Goal: Task Accomplishment & Management: Complete application form

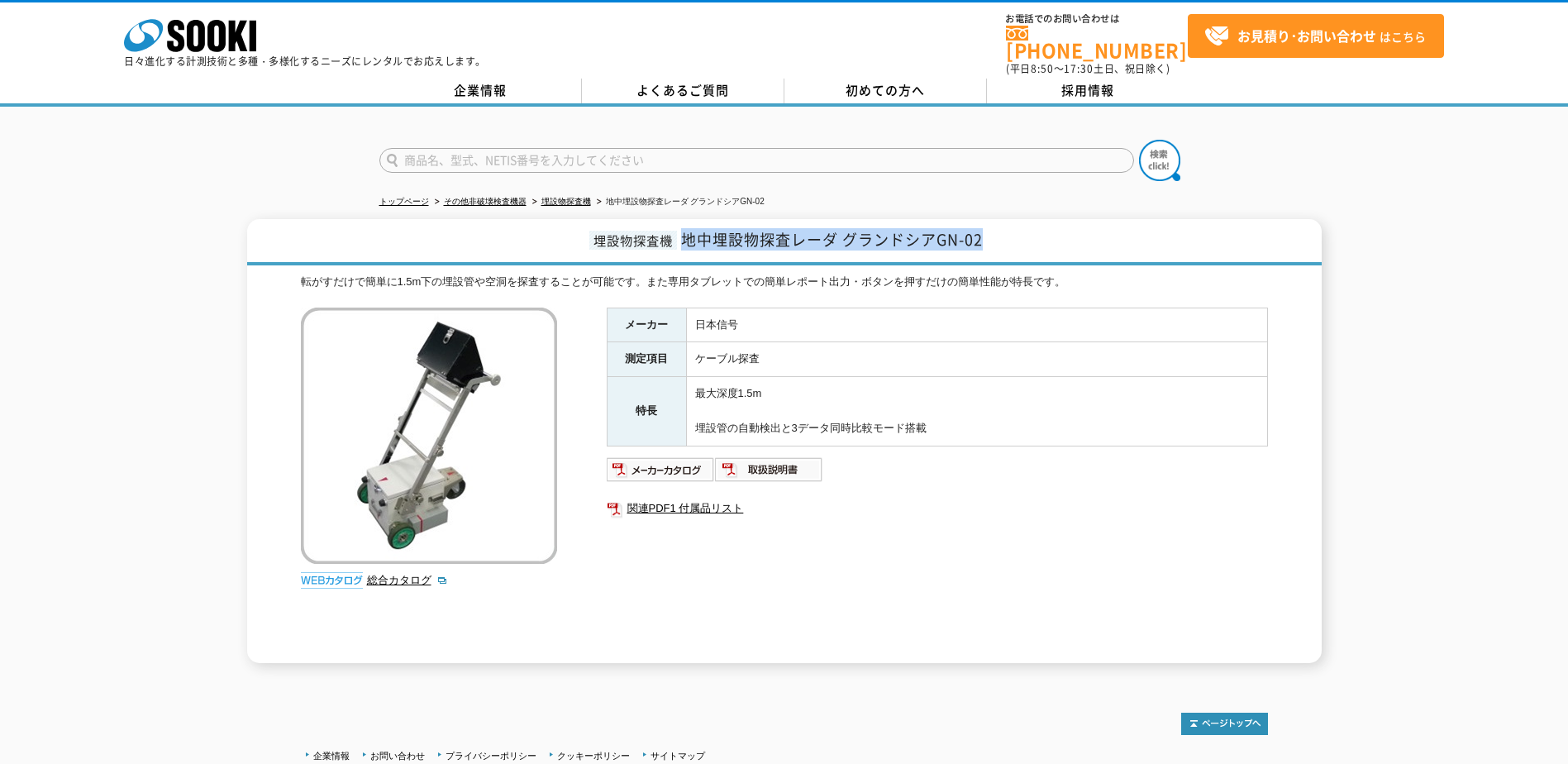
drag, startPoint x: 998, startPoint y: 230, endPoint x: 686, endPoint y: 231, distance: 312.0
click at [686, 231] on h1 "埋設物探査機 地中埋設物探査レーダ グランドシアGN-02" at bounding box center [784, 242] width 1075 height 47
copy span "地中埋設物探査レーダ グランドシアGN-02"
click at [949, 458] on ul at bounding box center [937, 469] width 661 height 27
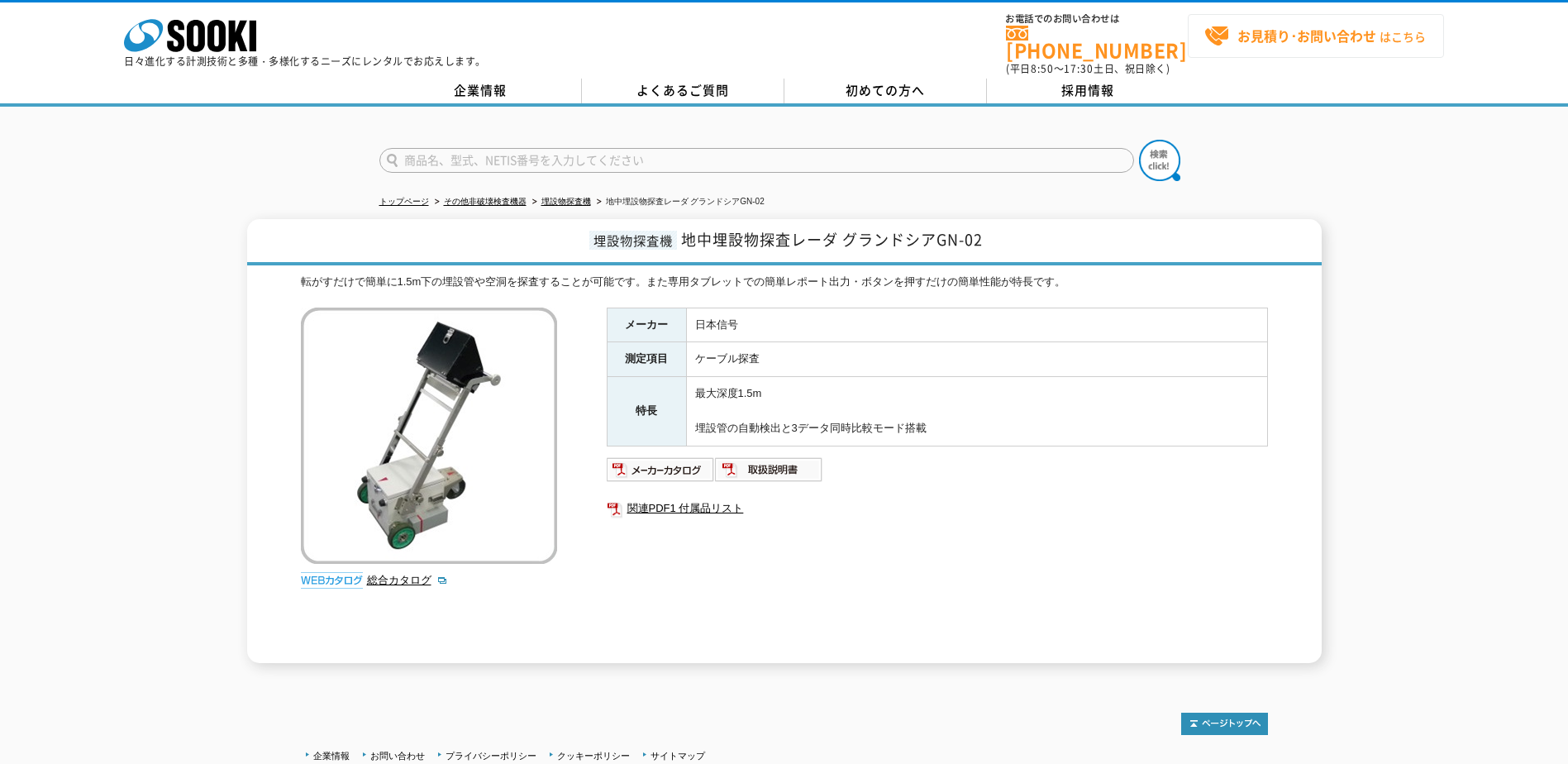
click at [1286, 43] on strong "お見積り･お問い合わせ" at bounding box center [1307, 36] width 139 height 20
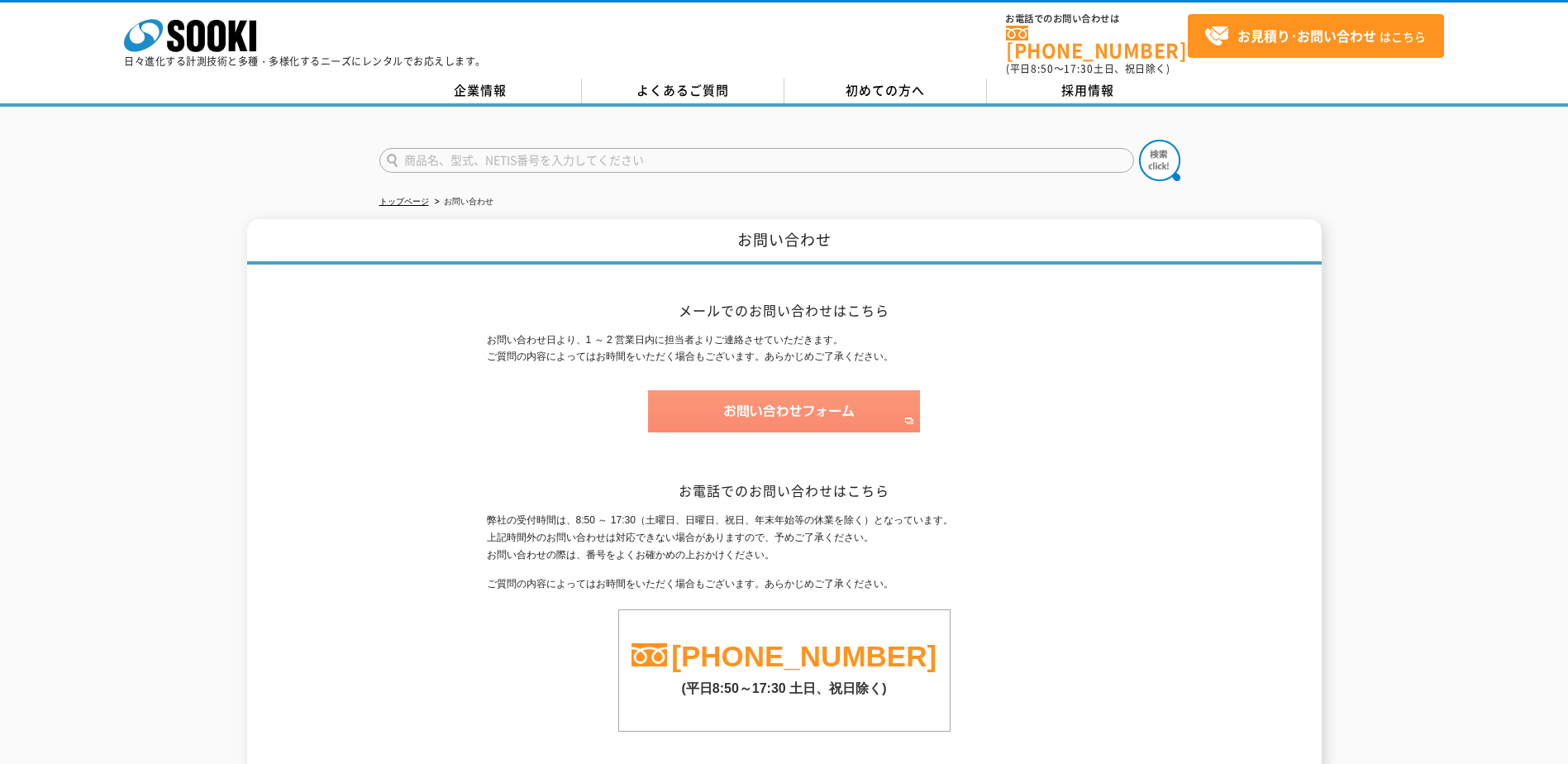
click at [772, 404] on img at bounding box center [784, 411] width 272 height 42
